Goal: Task Accomplishment & Management: Manage account settings

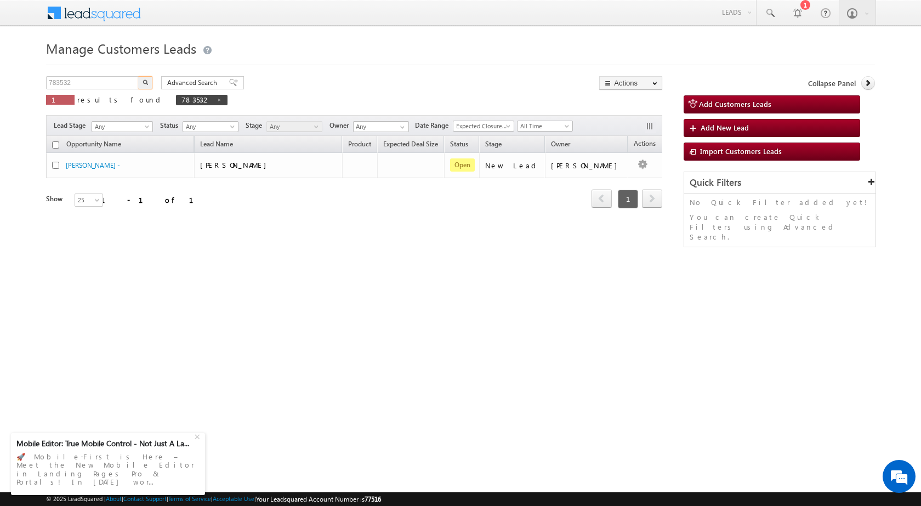
click at [8, 83] on body "Menu [PERSON_NAME] sitar a6@ks erve." at bounding box center [460, 155] width 921 height 311
type input "783549"
click at [138, 76] on button "button" at bounding box center [145, 82] width 14 height 13
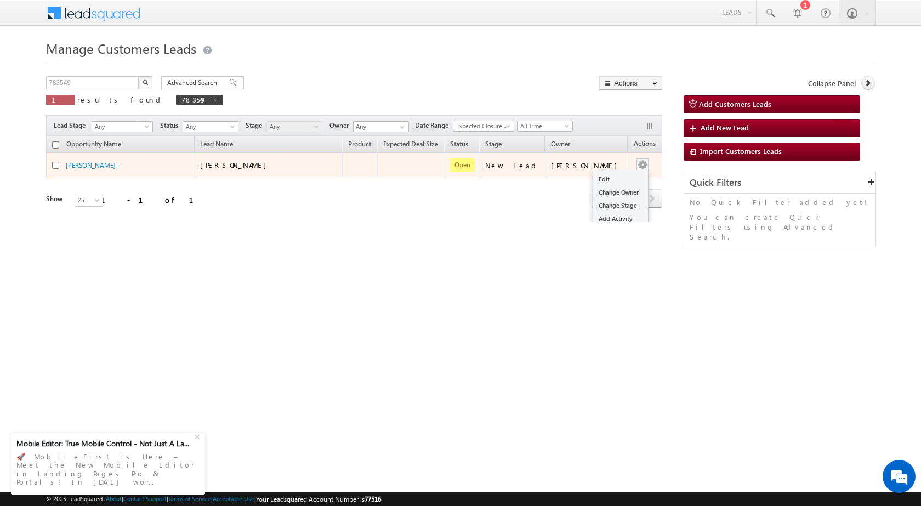
click at [637, 164] on button "button" at bounding box center [642, 164] width 11 height 11
click at [611, 176] on link "Edit" at bounding box center [620, 179] width 55 height 13
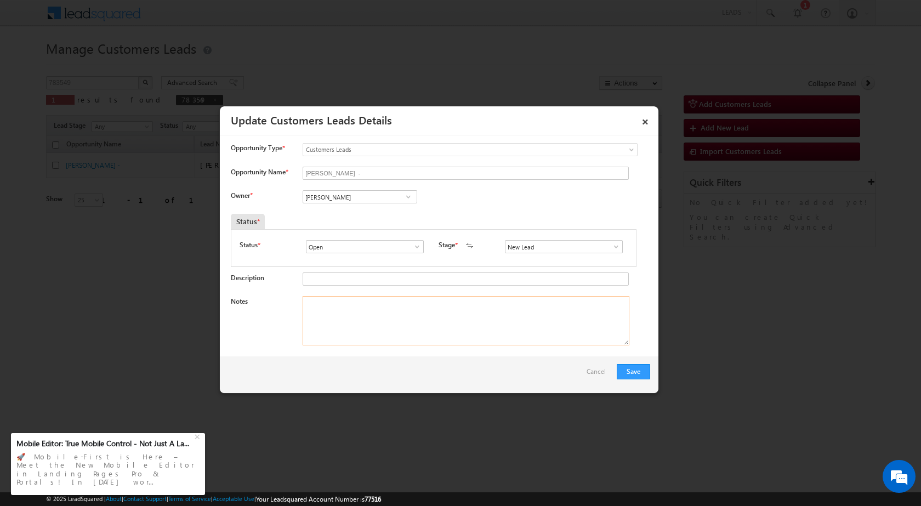
click at [363, 327] on textarea "Notes" at bounding box center [466, 320] width 327 height 49
paste textarea "783549 / [PERSON_NAME] / 9719818856 / HOME PURCHASE / 201301 TO NOIDA / REGISTR…"
type textarea "783549 / [PERSON_NAME] / 9719818856 / HOME PURCHASE / 201301 TO NOIDA / REGISTR…"
click at [406, 194] on span at bounding box center [408, 196] width 11 height 9
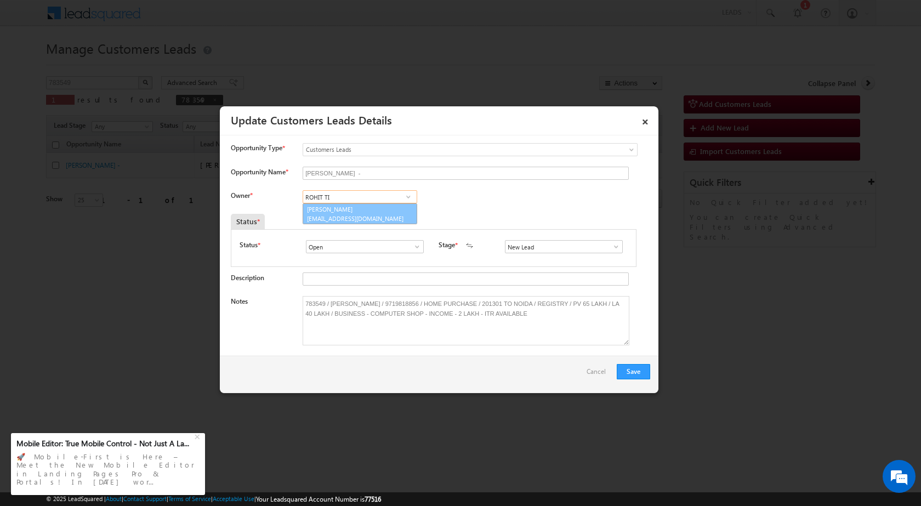
click at [352, 216] on span "[EMAIL_ADDRESS][DOMAIN_NAME]" at bounding box center [356, 218] width 99 height 8
type input "[PERSON_NAME]"
click at [630, 370] on button "Save" at bounding box center [633, 371] width 33 height 15
